Goal: Task Accomplishment & Management: Manage account settings

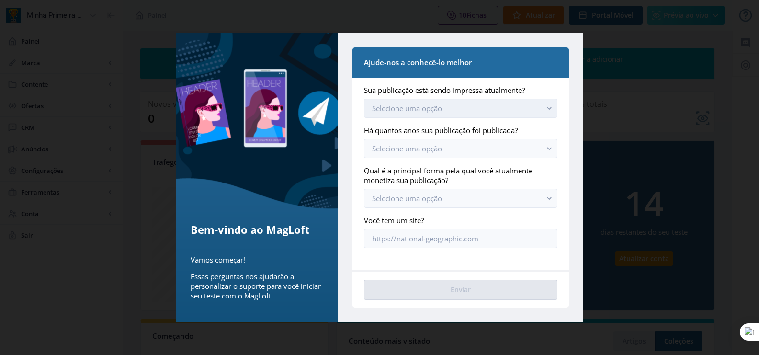
click at [502, 108] on button "Selecione uma opção" at bounding box center [460, 108] width 193 height 19
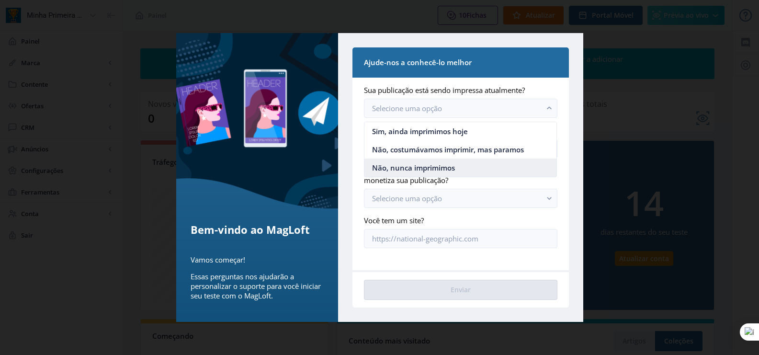
click at [456, 165] on nb-option "Não, nunca imprimimos" at bounding box center [461, 168] width 192 height 18
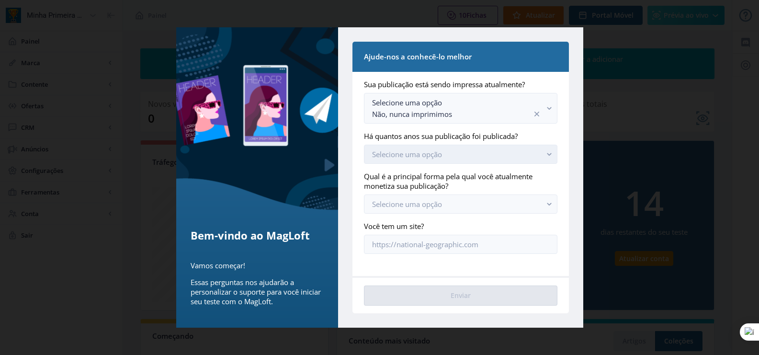
click at [441, 155] on font "Selecione uma opção" at bounding box center [407, 154] width 70 height 10
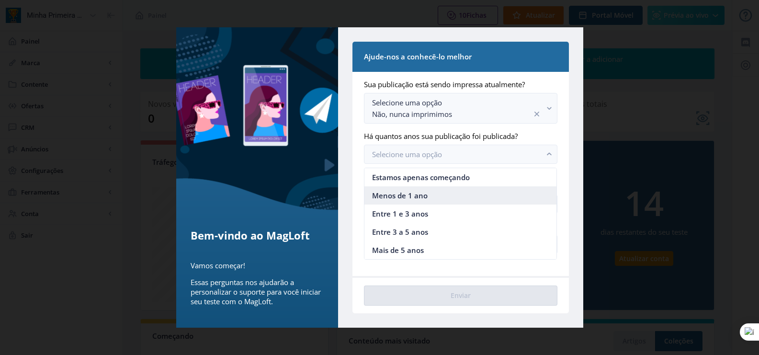
click at [435, 196] on nb-option "Menos de 1 ano" at bounding box center [461, 195] width 192 height 18
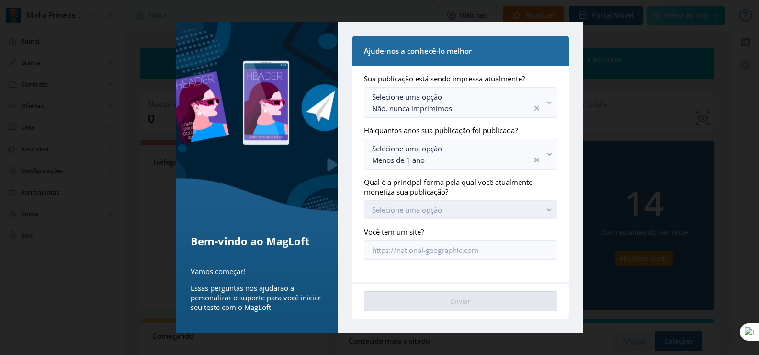
click at [430, 209] on font "Selecione uma opção" at bounding box center [407, 210] width 70 height 10
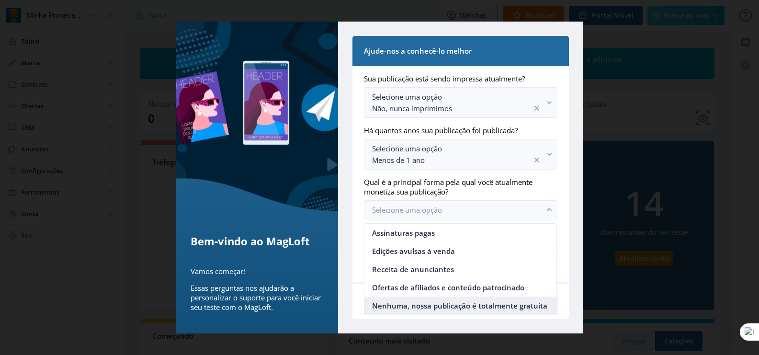
click at [441, 304] on font "Nenhuma, nossa publicação é totalmente gratuita" at bounding box center [459, 306] width 175 height 10
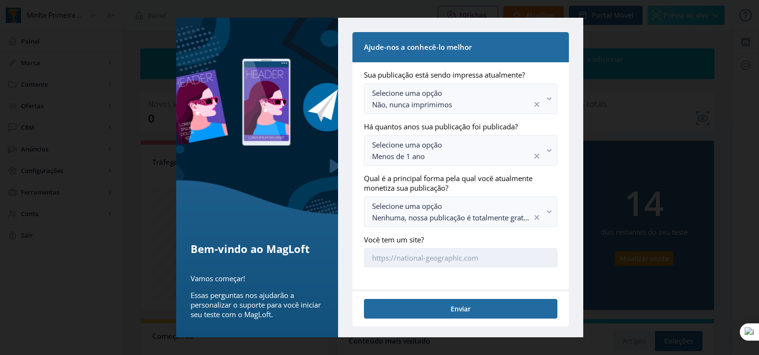
click at [420, 264] on input "Você tem um site?" at bounding box center [460, 257] width 193 height 19
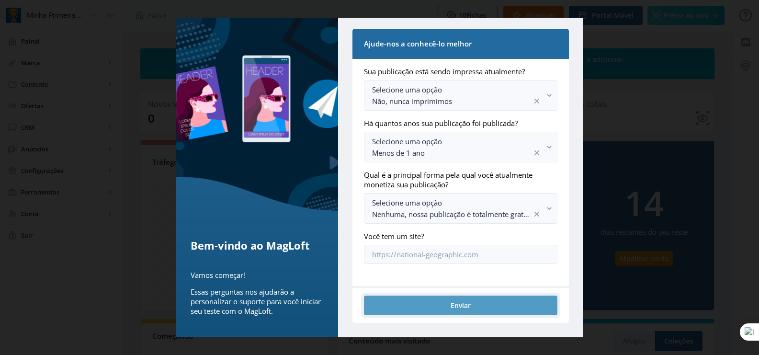
click at [451, 308] on font "Enviar" at bounding box center [461, 305] width 20 height 9
click at [451, 309] on font "Enviar" at bounding box center [461, 305] width 20 height 9
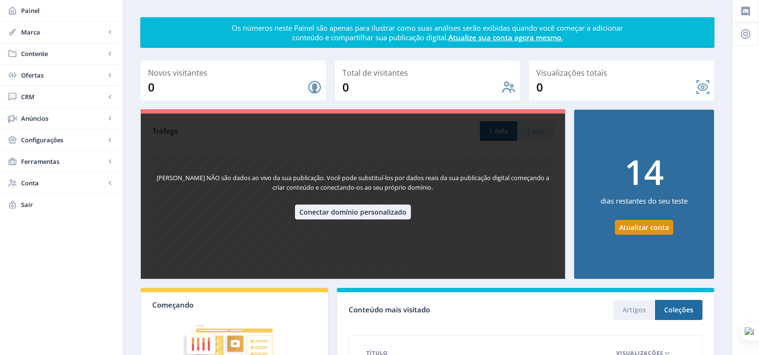
scroll to position [48, 0]
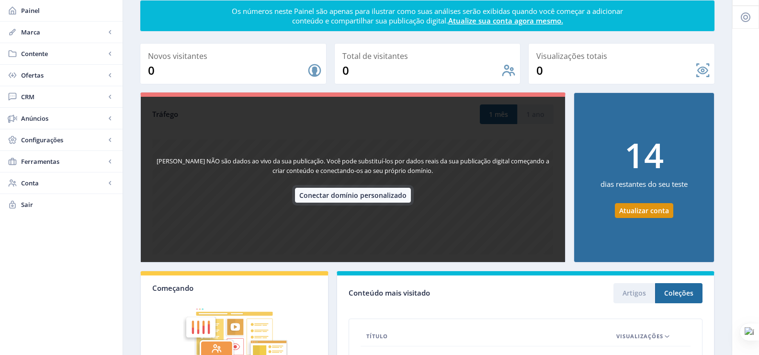
click at [342, 198] on font "Conectar domínio personalizado" at bounding box center [352, 195] width 107 height 9
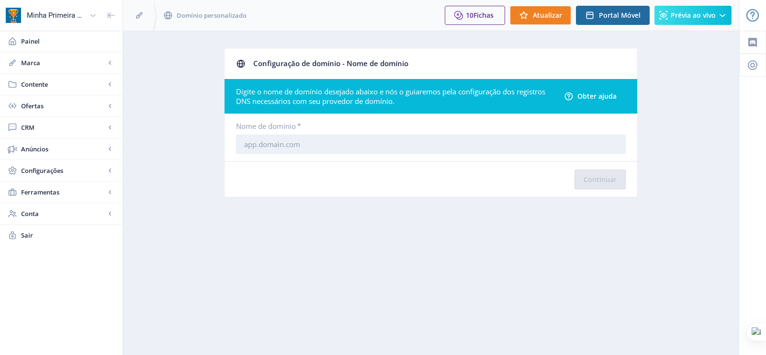
click at [275, 148] on input "text" at bounding box center [431, 144] width 390 height 19
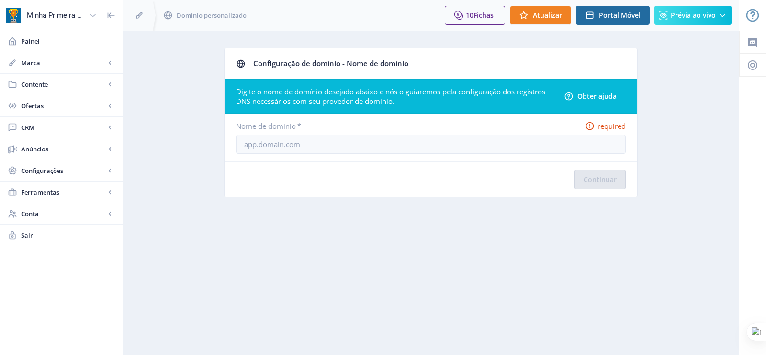
click at [11, 17] on img at bounding box center [13, 15] width 15 height 15
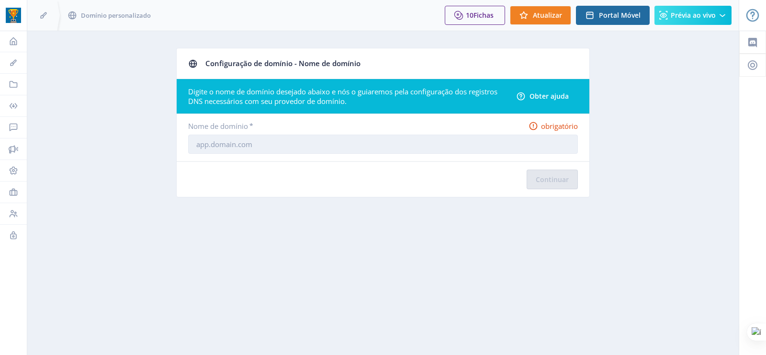
click at [294, 144] on input "text" at bounding box center [383, 144] width 390 height 19
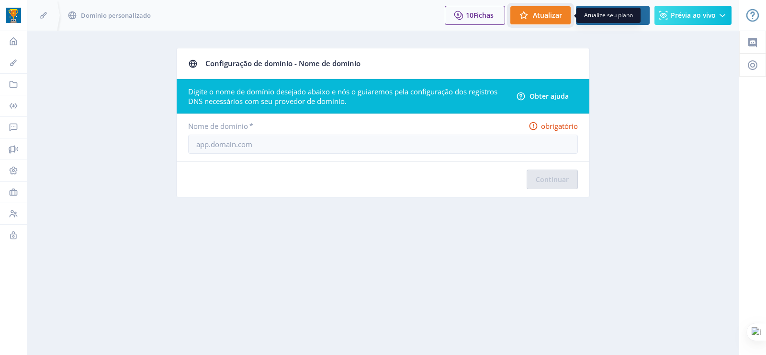
click at [540, 23] on button "Atualizar" at bounding box center [540, 15] width 61 height 19
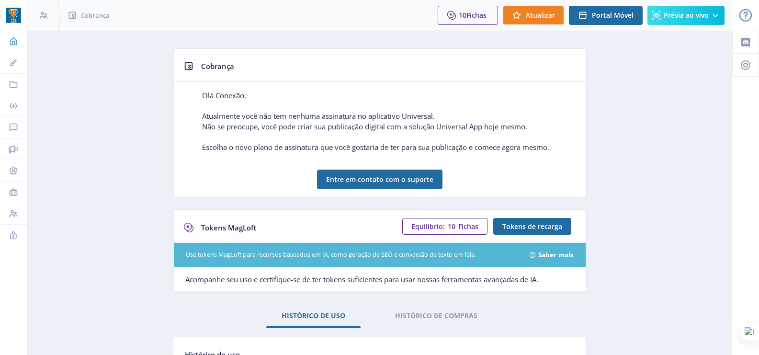
click at [11, 46] on link "Painel" at bounding box center [13, 41] width 27 height 21
